Goal: Task Accomplishment & Management: Complete application form

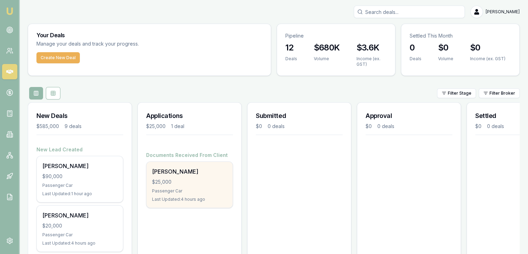
click at [174, 188] on div "Passenger Car" at bounding box center [189, 191] width 75 height 6
click at [181, 181] on div "$25,000" at bounding box center [189, 181] width 75 height 7
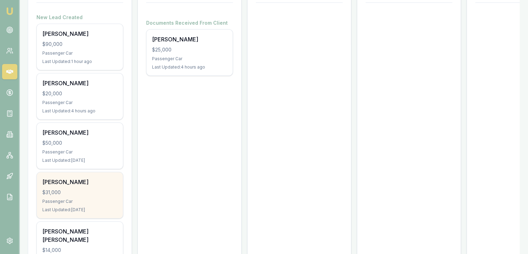
scroll to position [139, 0]
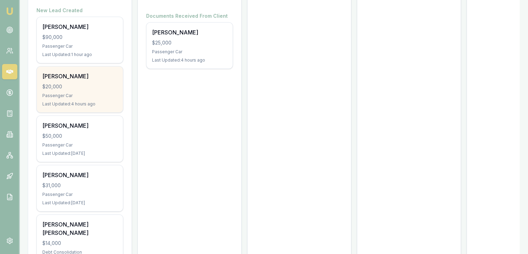
click at [99, 94] on div "Passenger Car" at bounding box center [79, 96] width 75 height 6
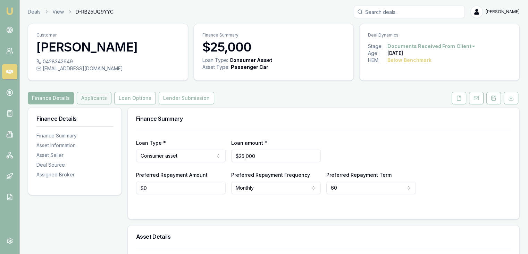
click at [92, 97] on button "Applicants" at bounding box center [94, 98] width 35 height 13
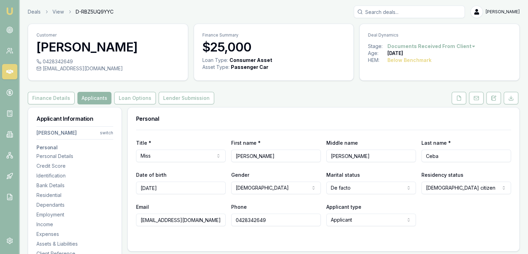
click at [108, 132] on html "Emu Broker Deals View D-RBZ5UQ9YYC Baron Ketterman Toggle Menu Customer Donna C…" at bounding box center [264, 127] width 528 height 254
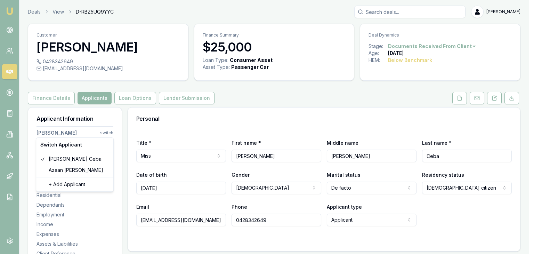
click at [85, 99] on html "Emu Broker Deals View D-RBZ5UQ9YYC Baron Ketterman Toggle Menu Customer Donna C…" at bounding box center [267, 127] width 534 height 254
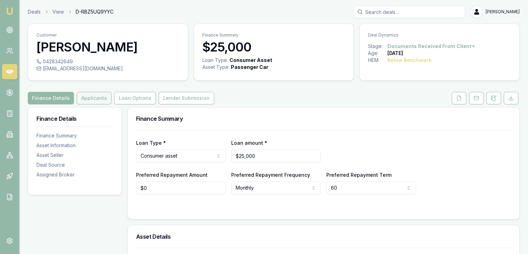
click at [95, 99] on button "Applicants" at bounding box center [94, 98] width 35 height 13
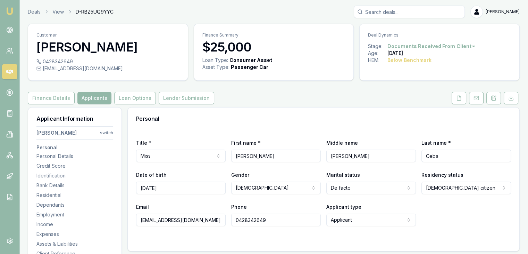
click at [109, 133] on html "Emu Broker Deals View D-RBZ5UQ9YYC Baron Ketterman Toggle Menu Customer Donna C…" at bounding box center [264, 127] width 528 height 254
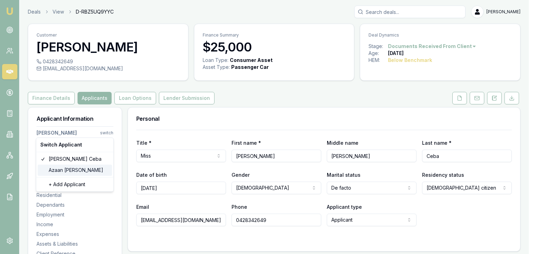
click at [82, 170] on div "Azaan Ur-Rahman" at bounding box center [75, 169] width 74 height 11
select select "Mr"
select select "MALE"
type input "Azaan"
type input "Te Puehu Jungala Patu"
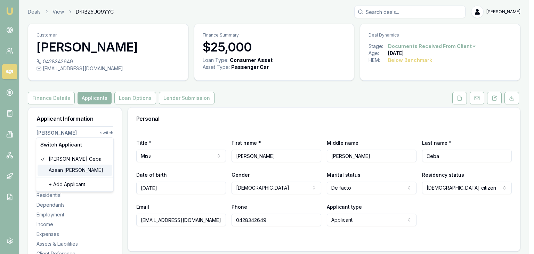
type input "Ur-Rahman"
type input "12/02/2004"
type input "urrahman.azaan@gmail.com"
type input "0452287869"
type input "1448169"
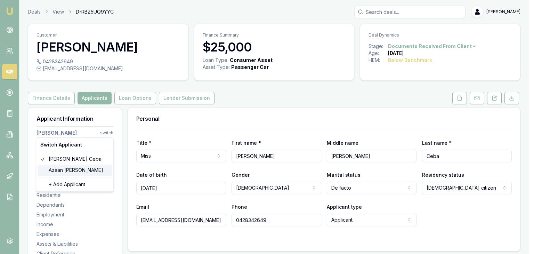
type input "09/07/2033"
type input "2871680"
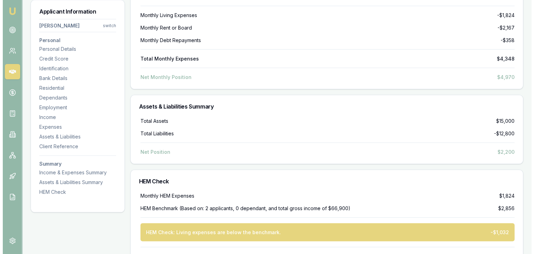
scroll to position [1487, 0]
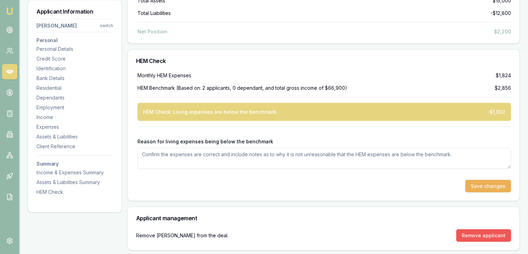
click at [487, 231] on button "Remove applicant" at bounding box center [484, 235] width 55 height 13
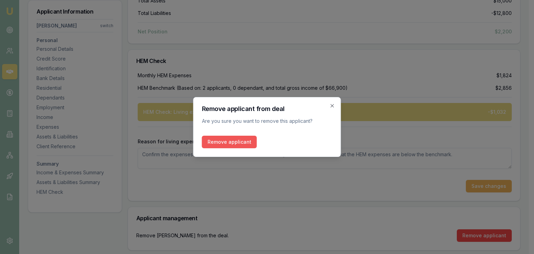
click at [226, 144] on button "Remove applicant" at bounding box center [229, 142] width 55 height 13
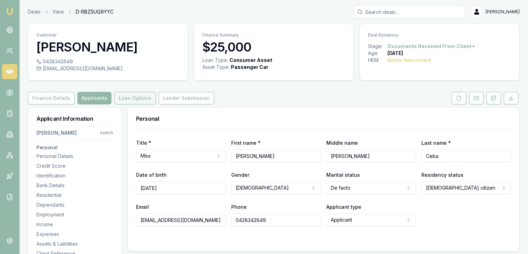
click at [121, 97] on button "Loan Options" at bounding box center [135, 98] width 42 height 13
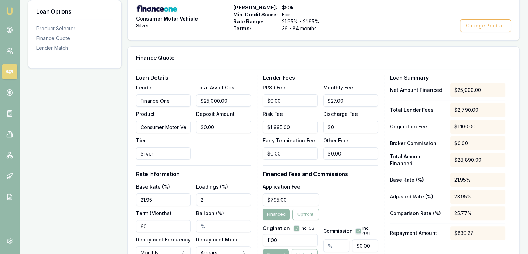
scroll to position [174, 0]
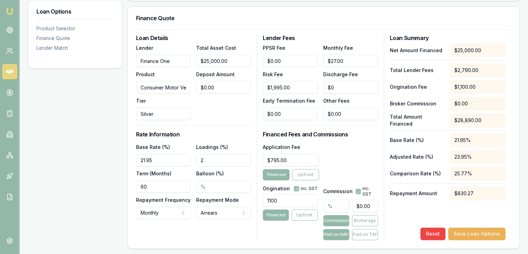
drag, startPoint x: 153, startPoint y: 185, endPoint x: 122, endPoint y: 188, distance: 30.7
click at [122, 188] on div "Loan Options Product Selector Finance Quote Lender Match Product Selector Consu…" at bounding box center [274, 191] width 492 height 517
type input "72"
click at [469, 230] on button "Save Loan Options" at bounding box center [477, 233] width 57 height 13
click at [475, 230] on button "Save Loan Options" at bounding box center [477, 233] width 57 height 13
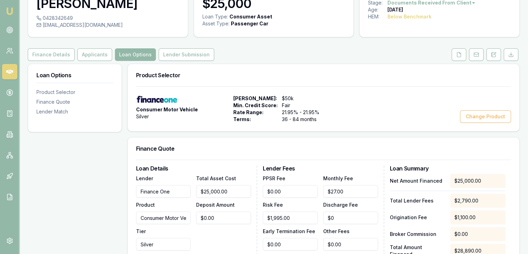
scroll to position [35, 0]
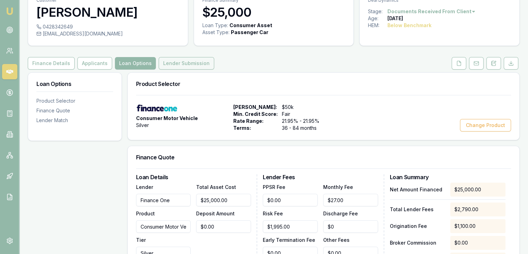
click at [181, 63] on button "Lender Submission" at bounding box center [187, 63] width 56 height 13
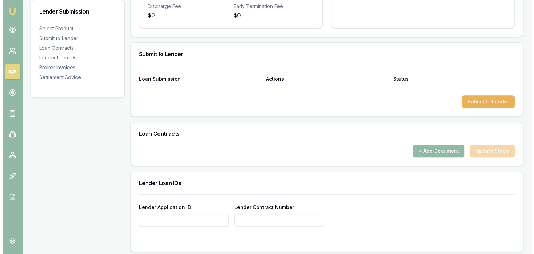
scroll to position [313, 0]
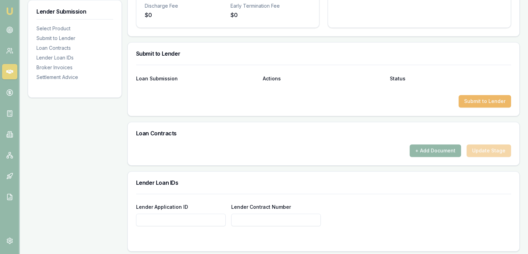
click at [484, 101] on button "Submit to Lender" at bounding box center [485, 101] width 52 height 13
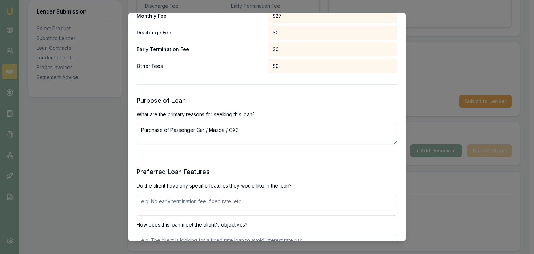
scroll to position [660, 0]
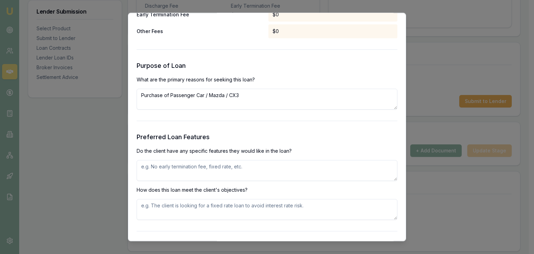
click at [153, 170] on textarea at bounding box center [267, 170] width 261 height 21
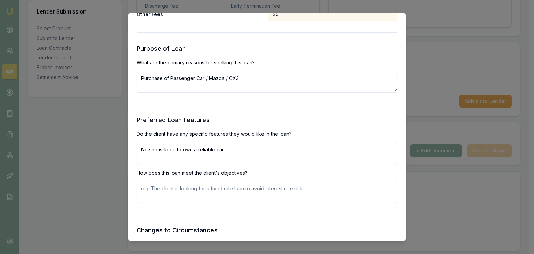
scroll to position [695, 0]
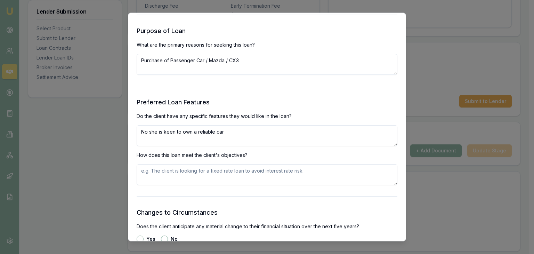
type textarea "No she is keen to own a reliable car"
click at [154, 172] on textarea at bounding box center [267, 174] width 261 height 21
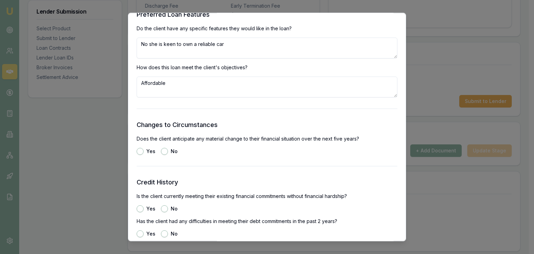
scroll to position [834, 0]
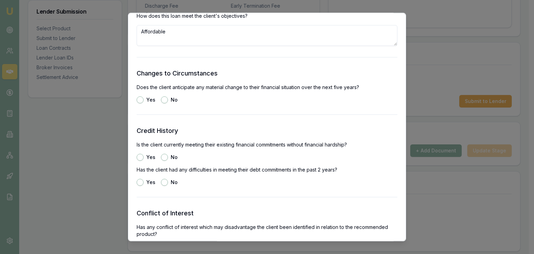
type textarea "Affordable"
click at [164, 99] on button "No" at bounding box center [164, 100] width 7 height 7
radio input "true"
click at [140, 155] on button "Yes" at bounding box center [140, 157] width 7 height 7
radio input "true"
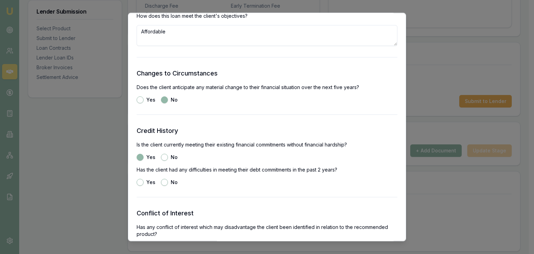
click at [142, 183] on button "Yes" at bounding box center [140, 182] width 7 height 7
click at [164, 182] on button "No" at bounding box center [164, 182] width 7 height 7
radio input "false"
radio input "true"
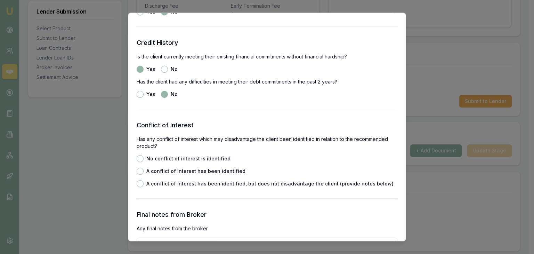
scroll to position [938, 0]
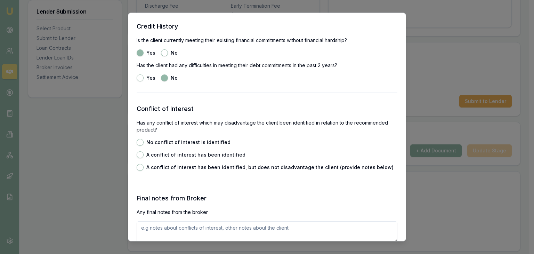
click at [139, 142] on button "No conflict of interest is identified" at bounding box center [140, 142] width 7 height 7
radio input "true"
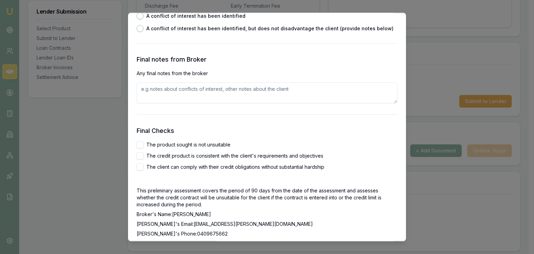
scroll to position [1077, 0]
click at [154, 88] on textarea at bounding box center [267, 92] width 261 height 21
type textarea "Client was approved on $25k lend and declined with partner on larger"
click at [138, 145] on button "The product sought is not unsuitable" at bounding box center [140, 144] width 7 height 7
checkbox input "true"
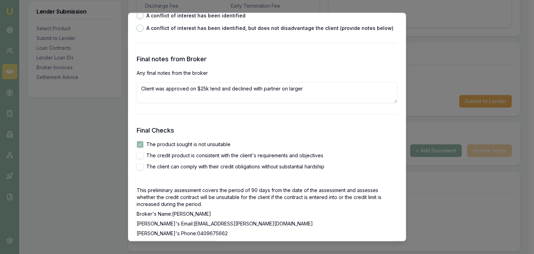
click at [140, 157] on button "The credit product is consistent with the client's requirements and objectives" at bounding box center [140, 155] width 7 height 7
checkbox input "true"
click at [141, 167] on button "The client can comply with their credit obligations without substantial hardship" at bounding box center [140, 166] width 7 height 7
checkbox input "true"
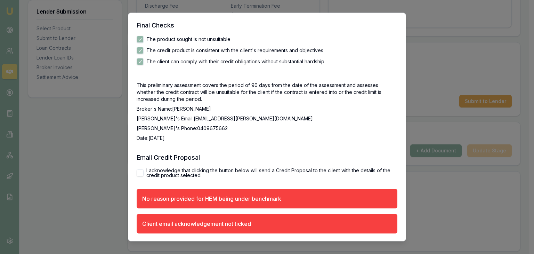
scroll to position [1206, 0]
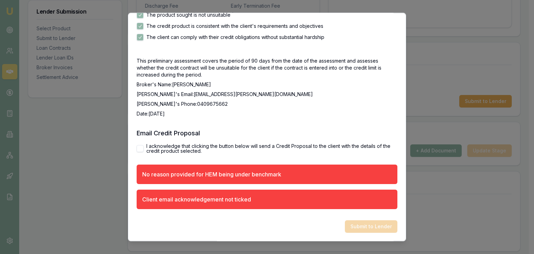
click at [138, 149] on button "I acknowledge that clicking the button below will send a Credit Proposal to the…" at bounding box center [140, 148] width 7 height 7
checkbox input "true"
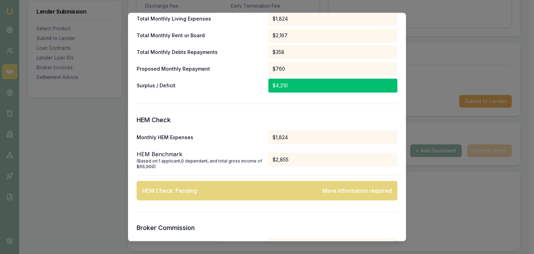
scroll to position [313, 0]
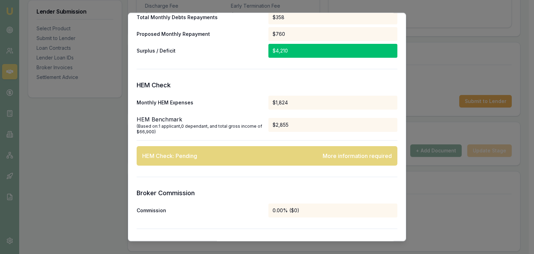
click at [205, 164] on div "HEM Check: Pending More information required" at bounding box center [267, 155] width 261 height 19
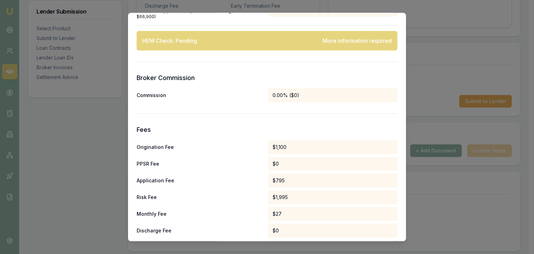
scroll to position [382, 0]
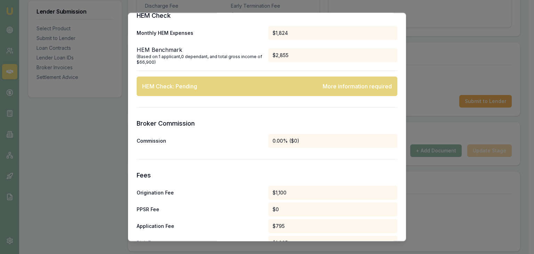
click at [318, 145] on div "0.00% ($0)" at bounding box center [332, 141] width 129 height 14
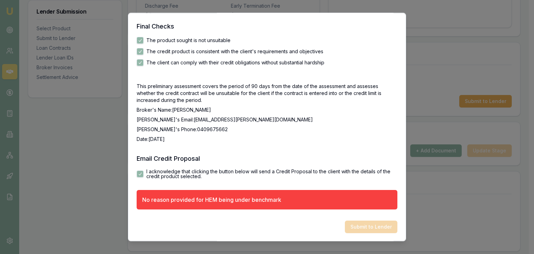
scroll to position [1181, 0]
click at [356, 199] on div "No reason provided for HEM being under benchmark" at bounding box center [267, 199] width 261 height 19
click at [366, 228] on div "Submit to Lender" at bounding box center [267, 226] width 261 height 13
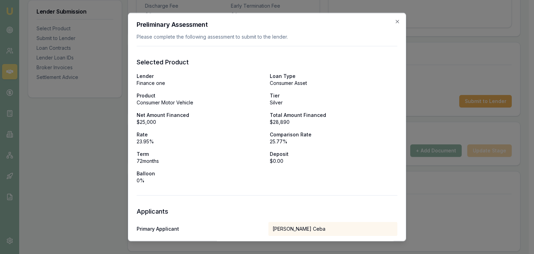
scroll to position [0, 0]
click at [182, 39] on p "Please complete the following assessment to submit to the lender." at bounding box center [267, 36] width 261 height 7
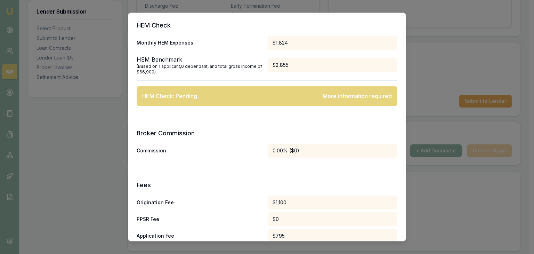
scroll to position [382, 0]
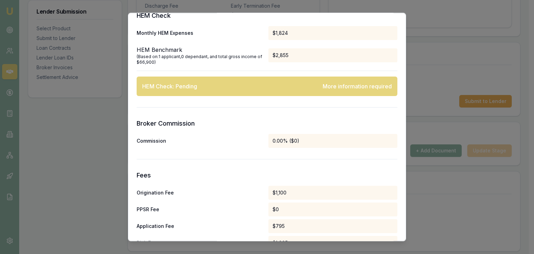
click at [195, 89] on div "HEM Check: Pending" at bounding box center [169, 86] width 55 height 8
click at [189, 122] on h3 "Broker Commission" at bounding box center [267, 124] width 261 height 10
click at [188, 143] on div "Commission" at bounding box center [201, 141] width 129 height 7
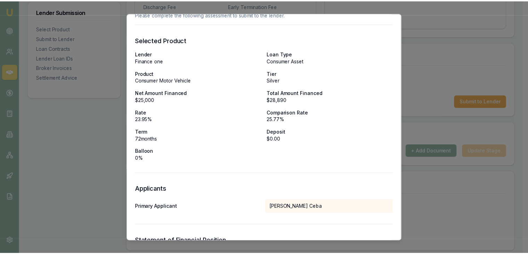
scroll to position [0, 0]
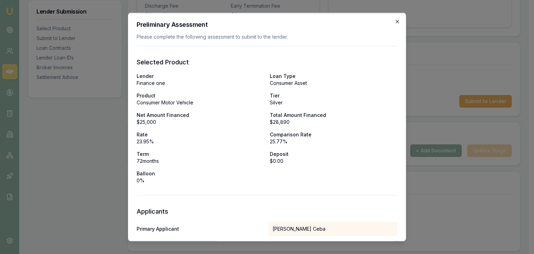
click at [395, 20] on icon "button" at bounding box center [396, 21] width 3 height 3
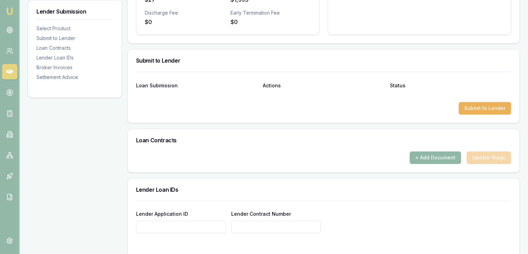
scroll to position [347, 0]
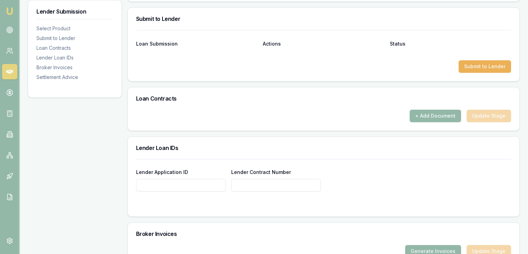
click at [146, 184] on input "Lender Application ID" at bounding box center [181, 185] width 90 height 13
click at [154, 185] on input "Lender Application ID" at bounding box center [181, 185] width 90 height 13
type input "383262"
click at [246, 184] on input "Lender Contract Number" at bounding box center [276, 185] width 90 height 13
type input "383262"
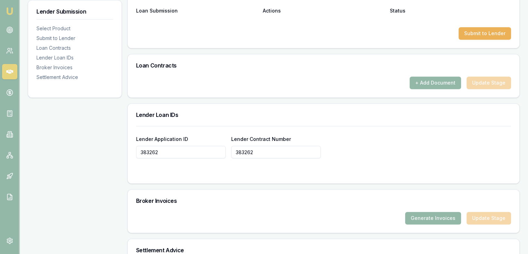
scroll to position [452, 0]
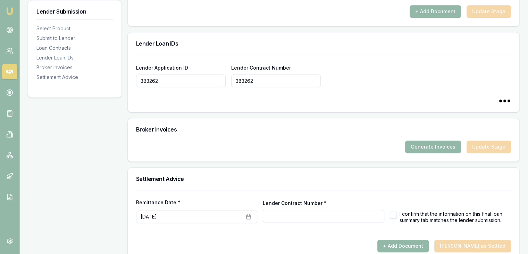
type input "383262"
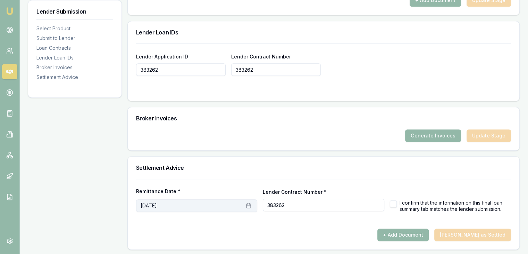
type input "383262"
click at [249, 204] on icon "button" at bounding box center [249, 206] width 6 height 6
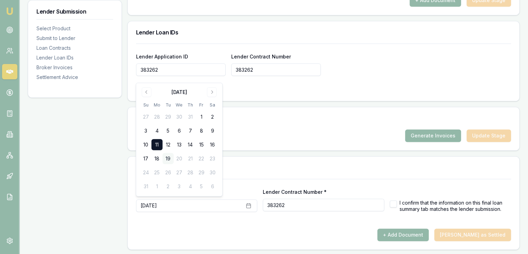
click at [167, 159] on button "19" at bounding box center [168, 158] width 11 height 11
click at [248, 228] on div "+ Add Document Mark Deal as Settled" at bounding box center [323, 234] width 375 height 13
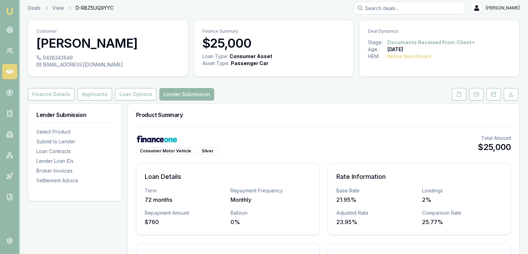
scroll to position [0, 0]
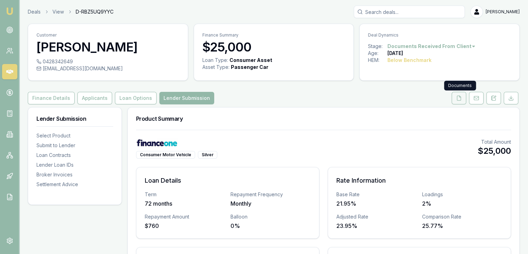
click at [459, 98] on icon at bounding box center [460, 98] width 6 height 6
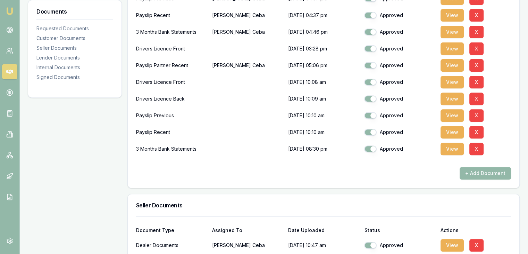
scroll to position [347, 0]
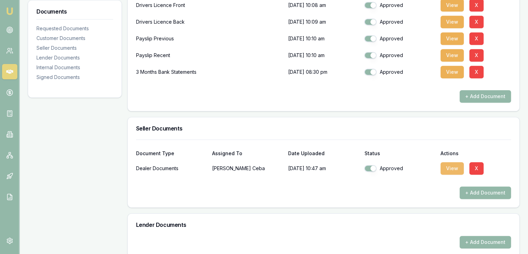
click at [452, 166] on button "View" at bounding box center [452, 168] width 23 height 13
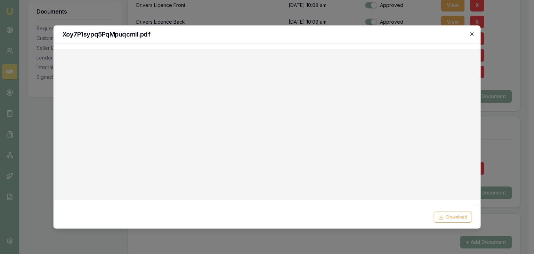
click at [472, 34] on icon "button" at bounding box center [471, 33] width 3 height 3
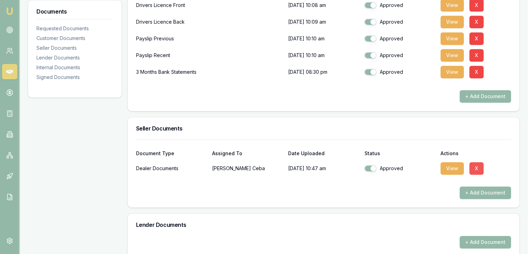
click at [476, 169] on button "X" at bounding box center [477, 168] width 14 height 13
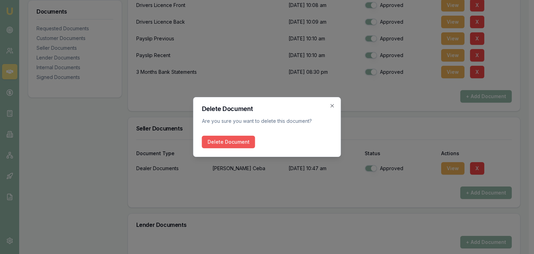
click at [223, 137] on button "Delete Document" at bounding box center [228, 142] width 53 height 13
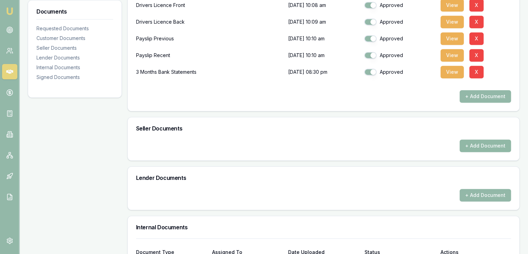
click at [480, 146] on button "+ Add Document" at bounding box center [485, 145] width 51 height 13
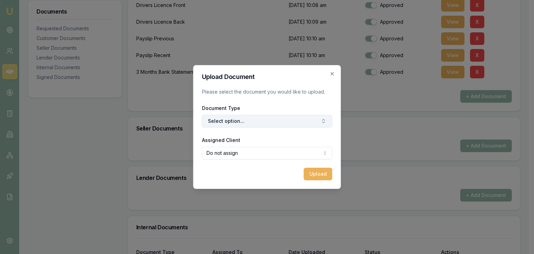
click at [221, 123] on button "Select option..." at bounding box center [267, 121] width 130 height 13
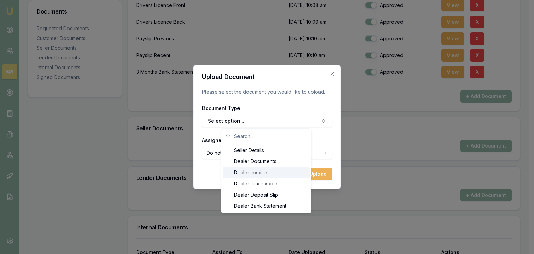
click at [254, 173] on div "Dealer Invoice" at bounding box center [266, 172] width 87 height 11
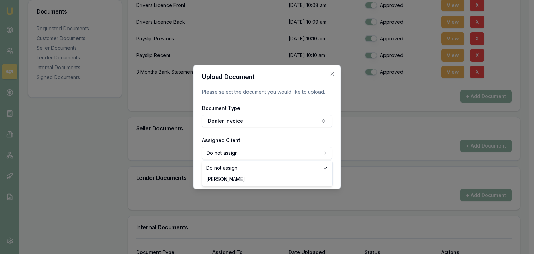
select select "U-L1U8T4XSH9"
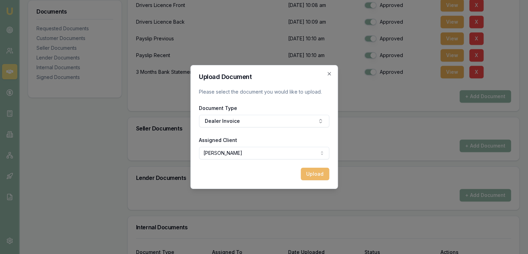
click at [313, 177] on button "Upload" at bounding box center [315, 173] width 28 height 13
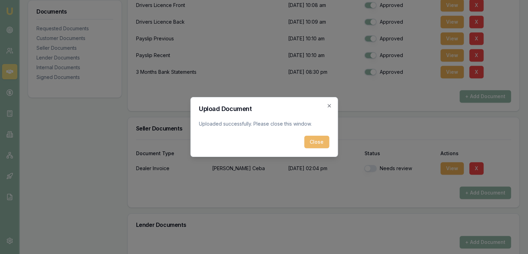
click at [318, 140] on button "Close" at bounding box center [316, 142] width 25 height 13
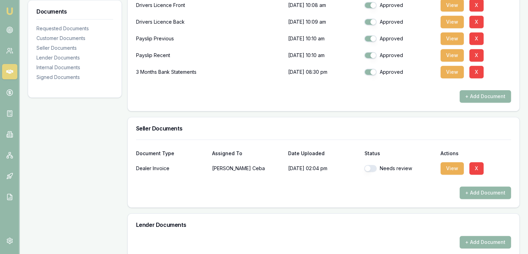
click at [375, 167] on button "button" at bounding box center [370, 168] width 13 height 7
checkbox input "true"
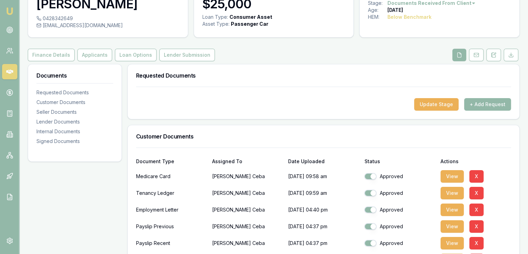
scroll to position [0, 0]
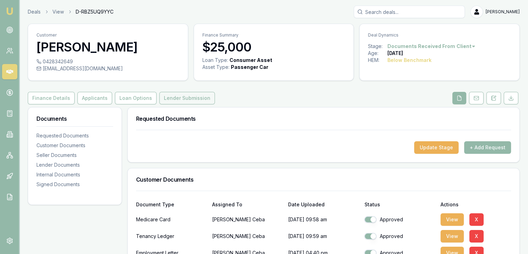
click at [167, 96] on button "Lender Submission" at bounding box center [187, 98] width 56 height 13
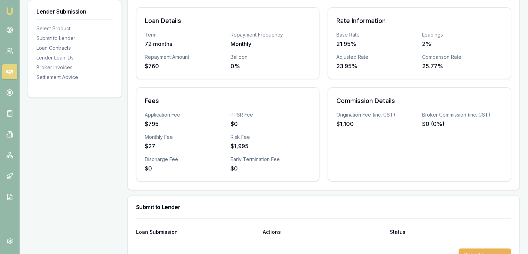
scroll to position [35, 0]
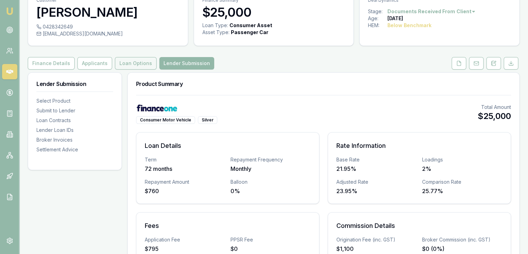
click at [129, 65] on button "Loan Options" at bounding box center [136, 63] width 42 height 13
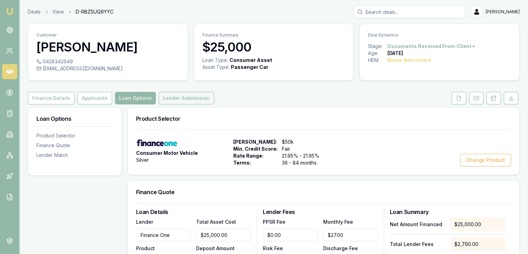
click at [177, 99] on button "Lender Submission" at bounding box center [187, 98] width 56 height 13
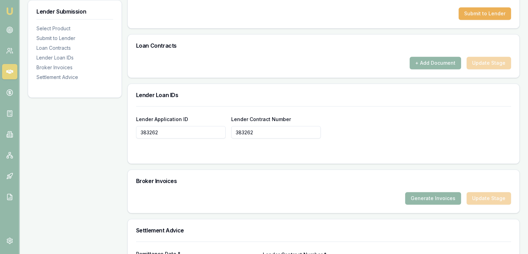
scroll to position [393, 0]
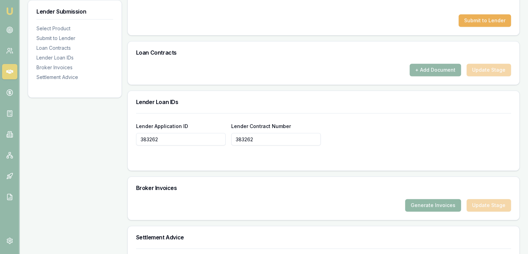
click at [432, 204] on button "Generate Invoices" at bounding box center [433, 205] width 56 height 13
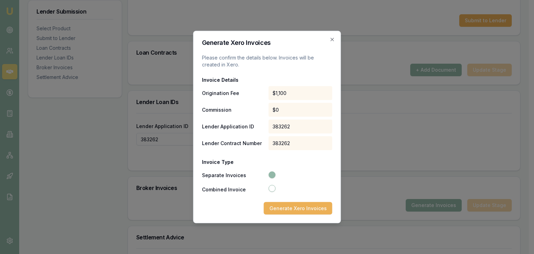
click at [273, 188] on button "Combined Invoice" at bounding box center [271, 188] width 7 height 7
radio input "false"
radio input "true"
click at [274, 173] on button "Separate Invoices" at bounding box center [271, 174] width 7 height 7
radio input "true"
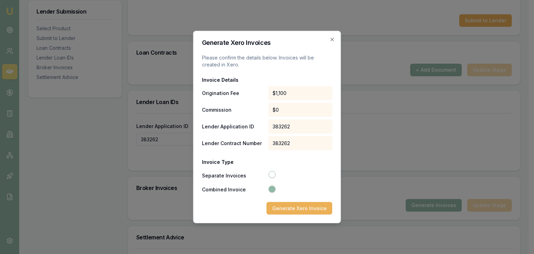
radio input "false"
click at [331, 39] on icon "button" at bounding box center [332, 40] width 6 height 6
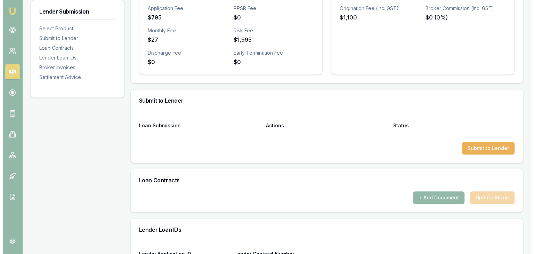
scroll to position [278, 0]
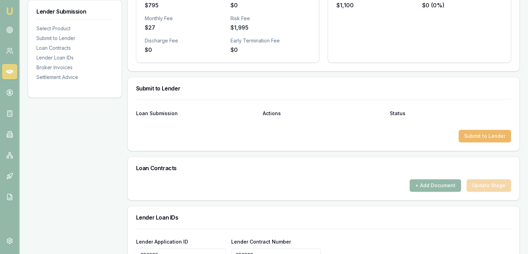
click at [484, 135] on button "Submit to Lender" at bounding box center [485, 136] width 52 height 13
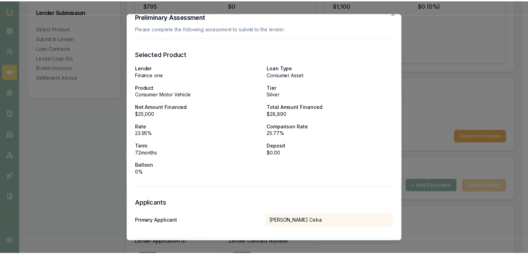
scroll to position [0, 0]
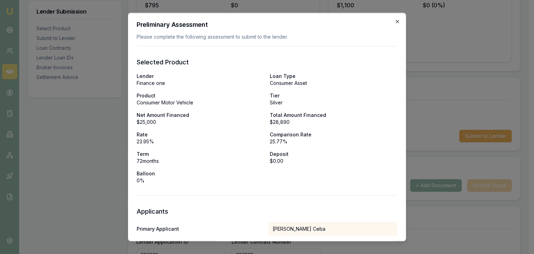
click at [395, 21] on icon "button" at bounding box center [396, 21] width 3 height 3
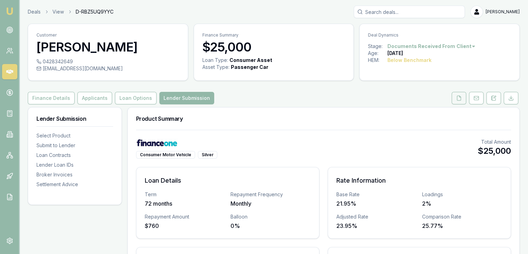
click at [458, 96] on icon at bounding box center [460, 98] width 4 height 5
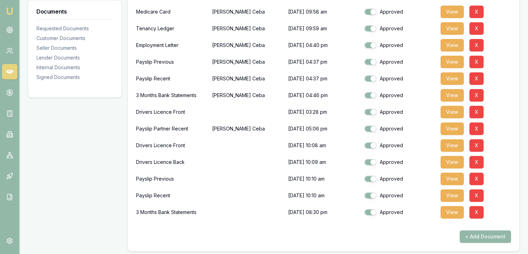
scroll to position [208, 0]
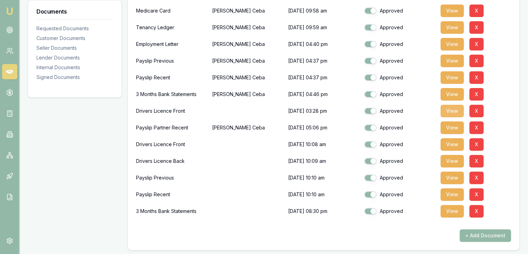
click at [450, 108] on button "View" at bounding box center [452, 111] width 23 height 13
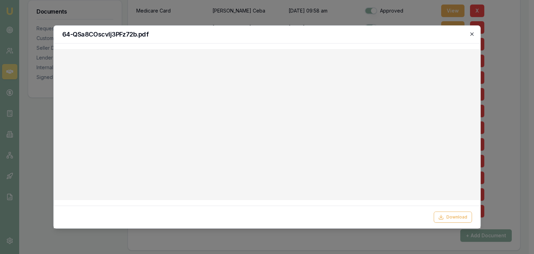
click at [474, 33] on icon "button" at bounding box center [472, 34] width 6 height 6
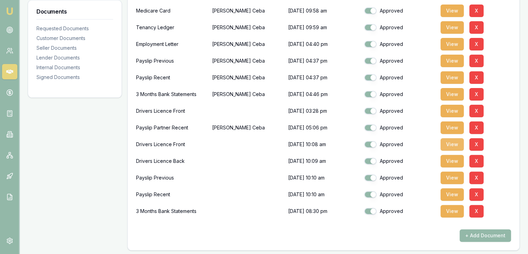
click at [449, 144] on button "View" at bounding box center [452, 144] width 23 height 13
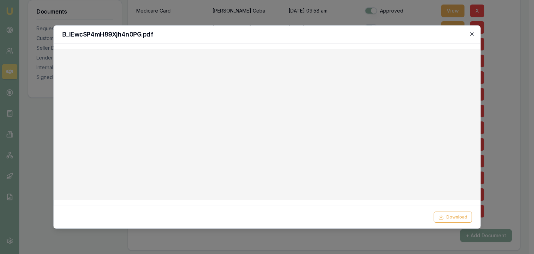
click at [472, 34] on icon "button" at bounding box center [471, 33] width 3 height 3
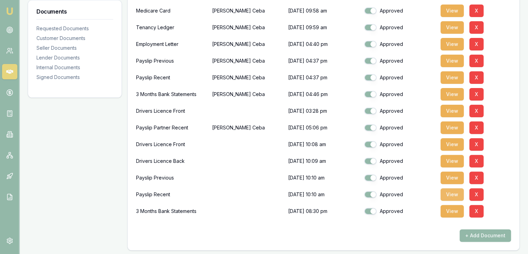
click at [452, 194] on button "View" at bounding box center [452, 194] width 23 height 13
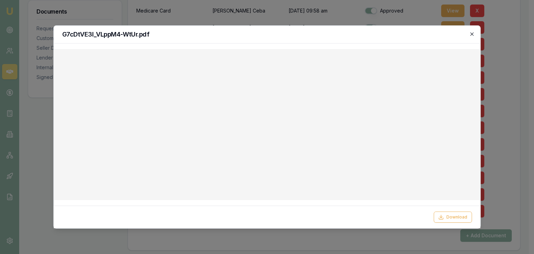
click at [473, 34] on icon "button" at bounding box center [472, 34] width 6 height 6
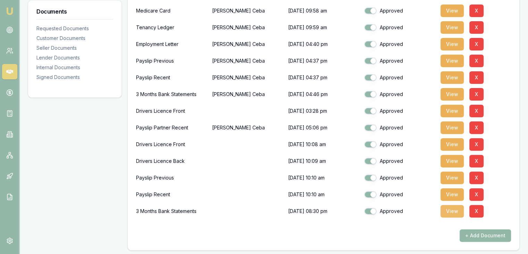
click at [456, 211] on button "View" at bounding box center [452, 211] width 23 height 13
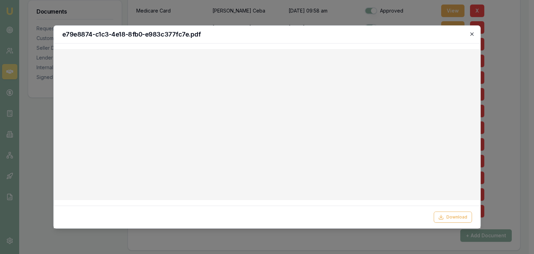
click at [473, 34] on icon "button" at bounding box center [472, 34] width 6 height 6
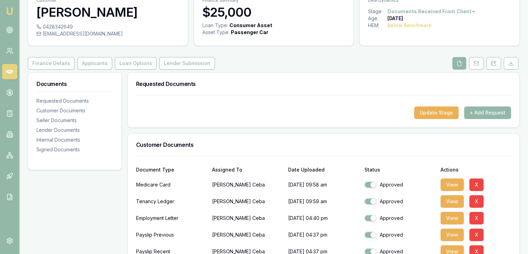
scroll to position [0, 0]
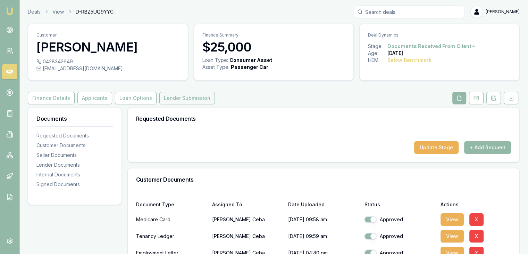
click at [179, 98] on button "Lender Submission" at bounding box center [187, 98] width 56 height 13
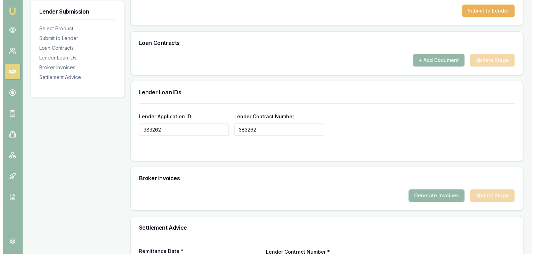
scroll to position [254, 0]
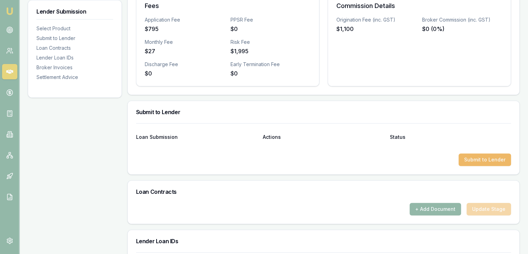
click at [483, 158] on button "Submit to Lender" at bounding box center [485, 159] width 52 height 13
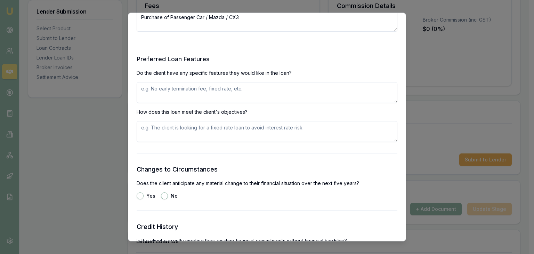
scroll to position [730, 0]
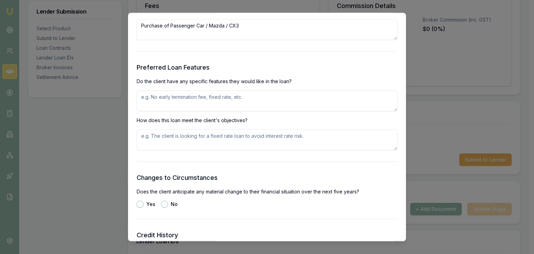
click at [174, 141] on textarea at bounding box center [267, 140] width 261 height 21
click at [167, 96] on textarea at bounding box center [267, 101] width 261 height 21
type textarea "None requested"
click at [166, 137] on textarea at bounding box center [267, 140] width 261 height 21
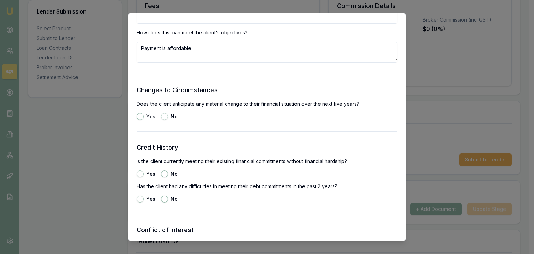
scroll to position [834, 0]
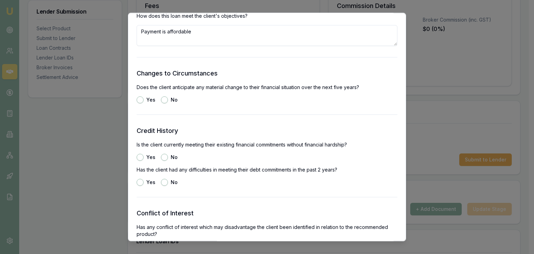
type textarea "Payment is affordable"
click at [167, 99] on button "No" at bounding box center [164, 100] width 7 height 7
radio input "true"
click at [142, 156] on button "Yes" at bounding box center [140, 157] width 7 height 7
radio input "true"
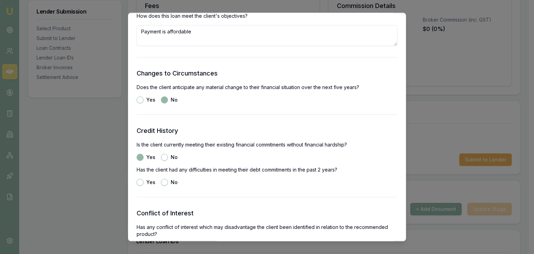
click at [164, 182] on button "No" at bounding box center [164, 182] width 7 height 7
radio input "true"
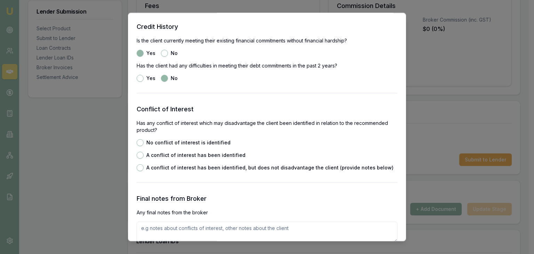
scroll to position [938, 0]
click at [140, 140] on button "No conflict of interest is identified" at bounding box center [140, 142] width 7 height 7
radio input "true"
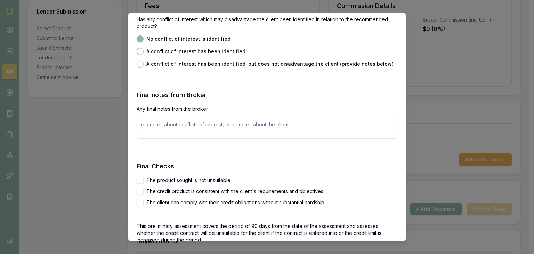
scroll to position [1042, 0]
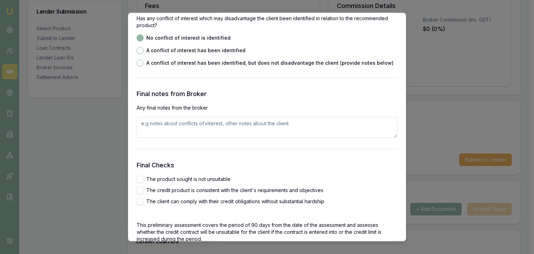
click at [179, 126] on textarea at bounding box center [267, 127] width 261 height 21
type textarea "Client approved on her own at 25k"
click at [140, 180] on button "The product sought is not unsuitable" at bounding box center [140, 179] width 7 height 7
checkbox input "true"
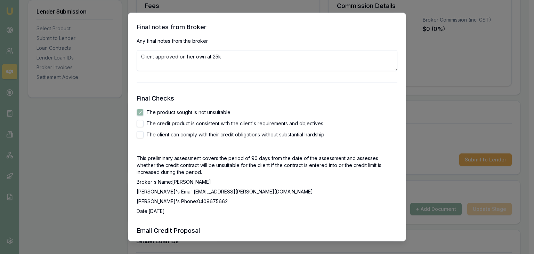
scroll to position [1112, 0]
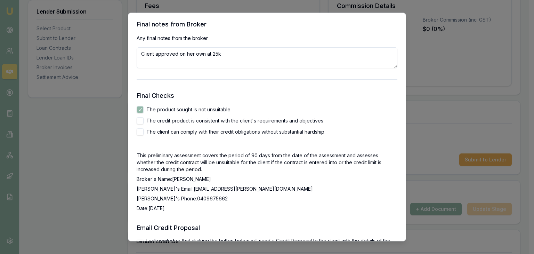
click at [137, 121] on button "The credit product is consistent with the client's requirements and objectives" at bounding box center [140, 120] width 7 height 7
checkbox input "true"
click at [139, 132] on button "The client can comply with their credit obligations without substantial hardship" at bounding box center [140, 132] width 7 height 7
checkbox input "true"
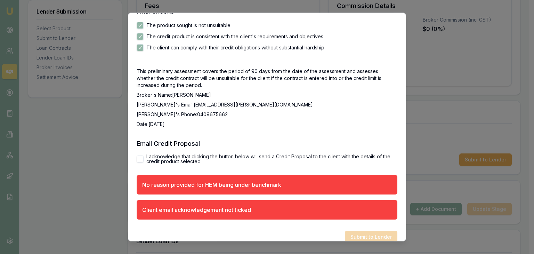
scroll to position [1206, 0]
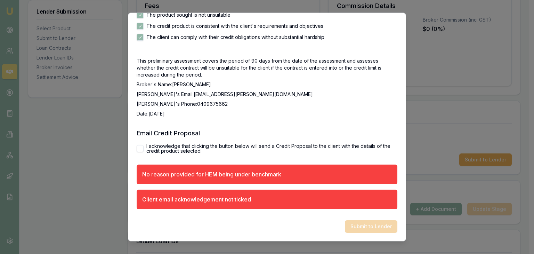
click at [140, 148] on button "I acknowledge that clicking the button below will send a Credit Proposal to the…" at bounding box center [140, 148] width 7 height 7
checkbox input "true"
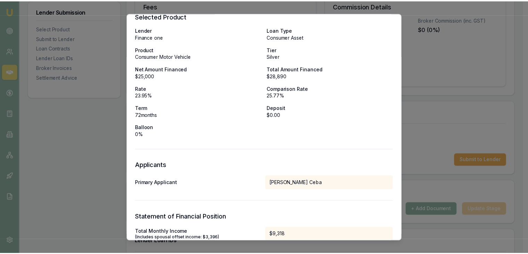
scroll to position [0, 0]
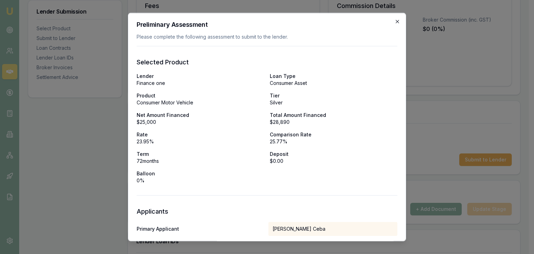
click at [394, 22] on icon "button" at bounding box center [397, 22] width 6 height 6
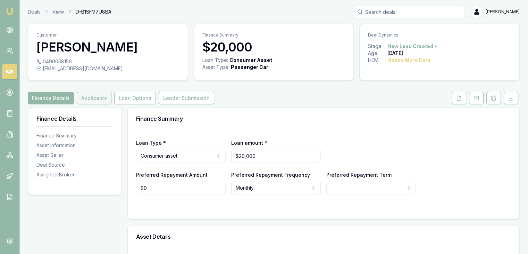
click at [93, 99] on button "Applicants" at bounding box center [94, 98] width 35 height 13
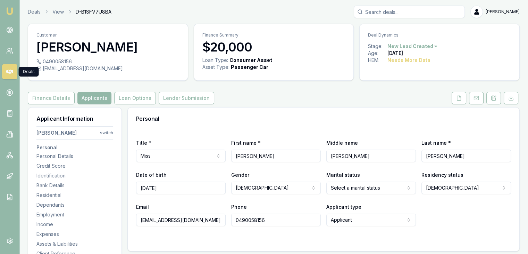
drag, startPoint x: 8, startPoint y: 73, endPoint x: 9, endPoint y: 76, distance: 4.0
click at [8, 73] on icon at bounding box center [9, 71] width 7 height 4
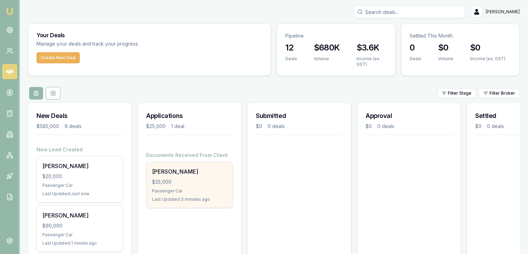
click at [189, 189] on div "Passenger Car" at bounding box center [189, 191] width 75 height 6
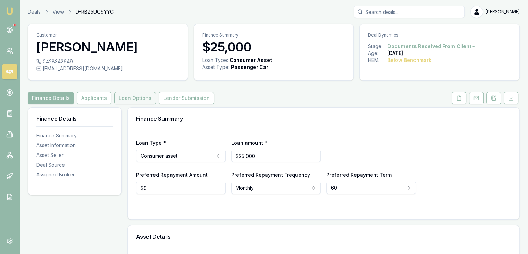
click at [132, 98] on button "Loan Options" at bounding box center [135, 98] width 42 height 13
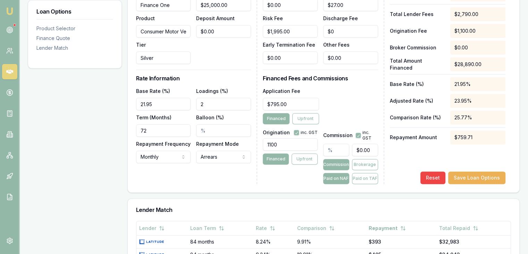
scroll to position [243, 0]
